Goal: Find specific page/section: Find specific page/section

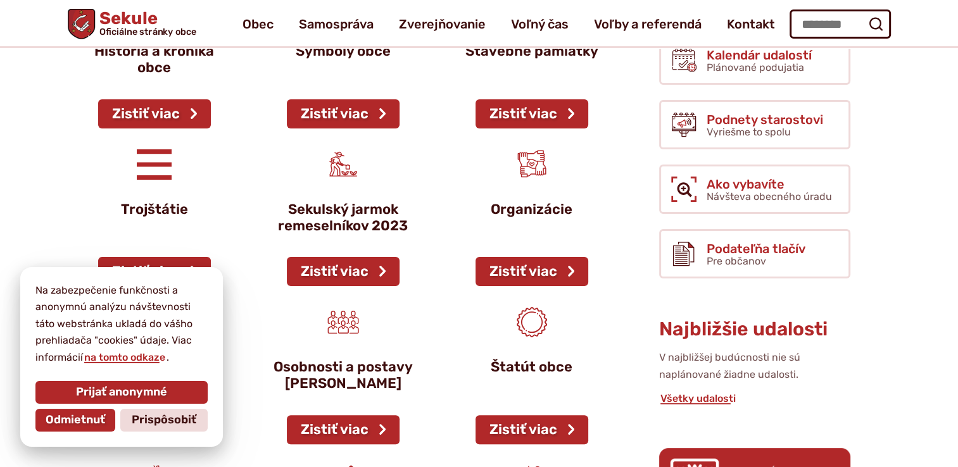
scroll to position [253, 0]
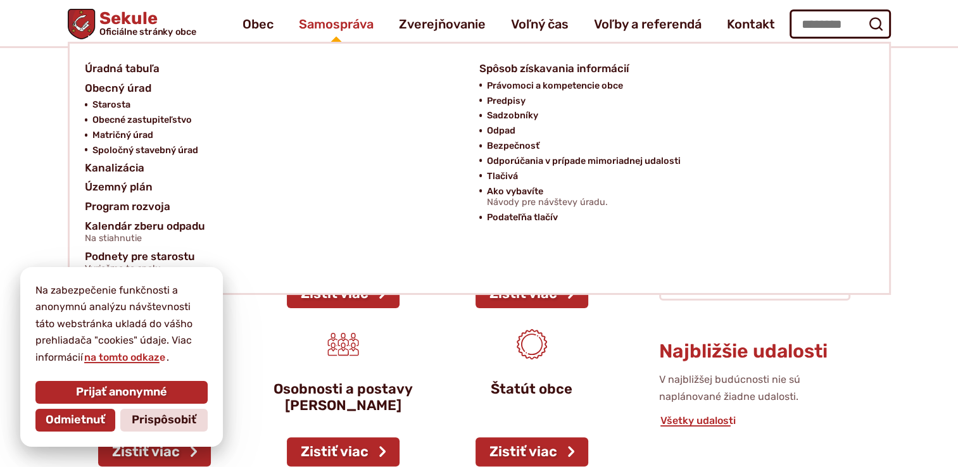
click at [339, 22] on span "Samospráva" at bounding box center [336, 23] width 75 height 35
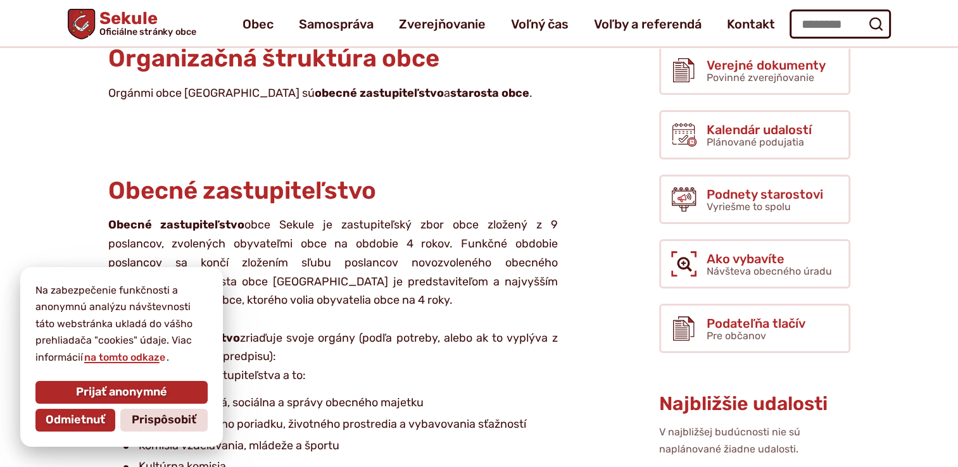
scroll to position [190, 0]
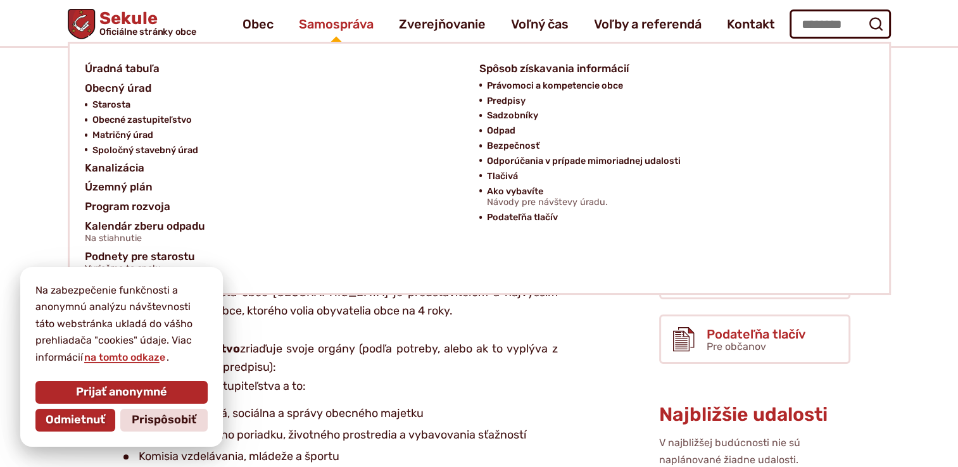
click at [328, 25] on span "Samospráva" at bounding box center [336, 23] width 75 height 35
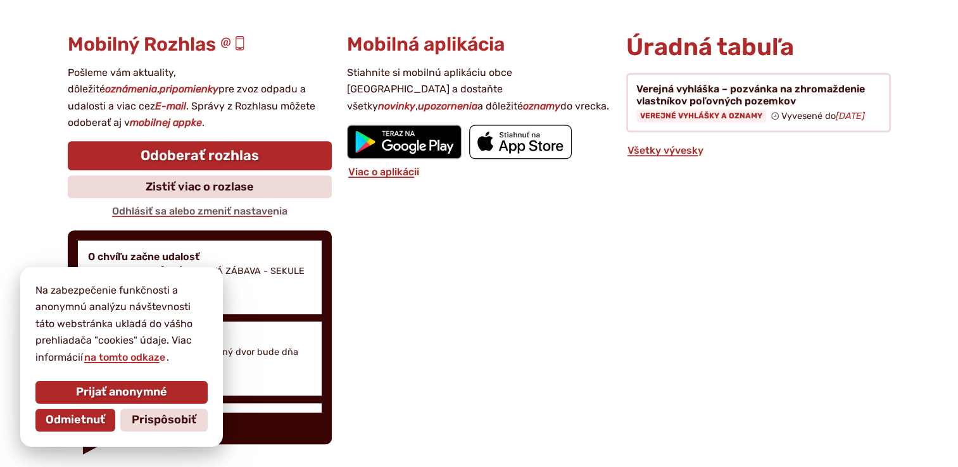
scroll to position [1329, 0]
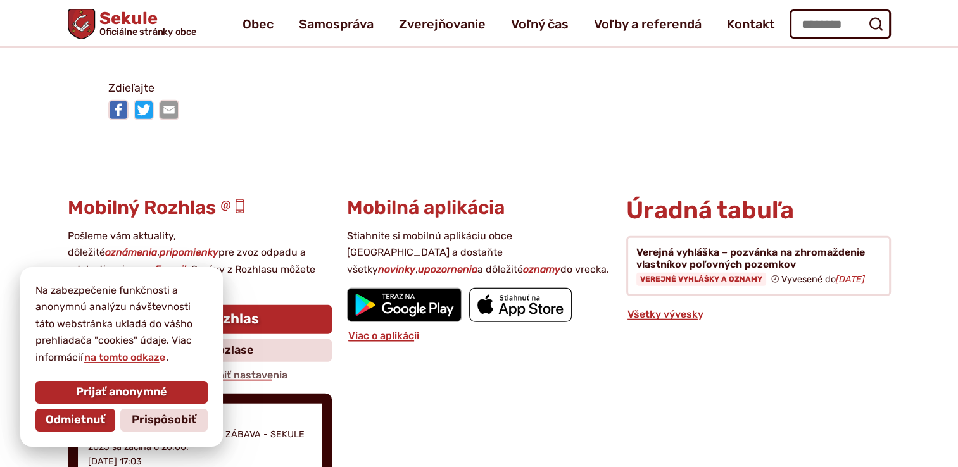
scroll to position [2907, 0]
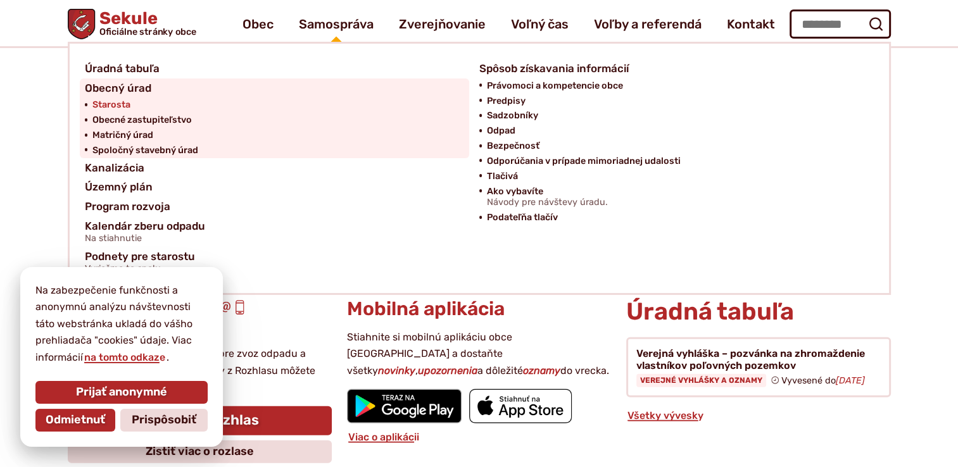
click at [99, 103] on span "Starosta" at bounding box center [111, 104] width 38 height 15
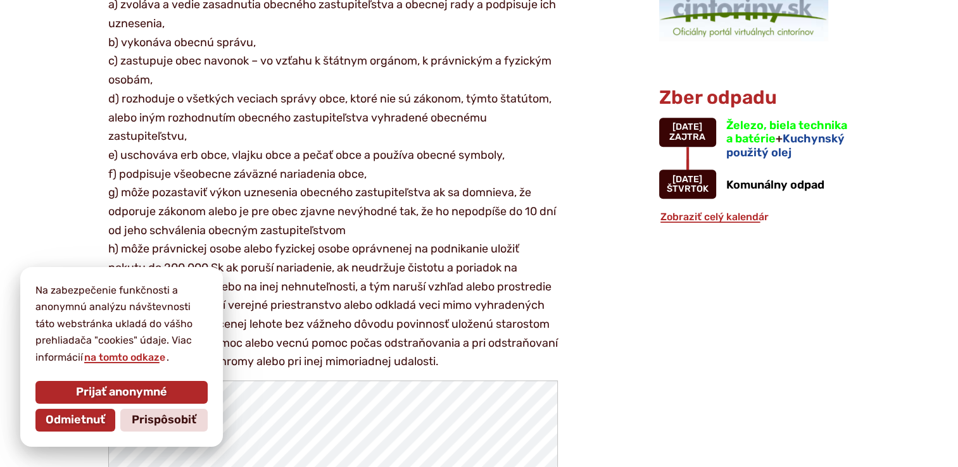
scroll to position [1266, 0]
